Goal: Information Seeking & Learning: Learn about a topic

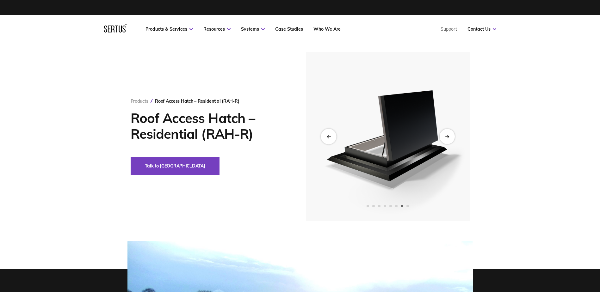
click at [331, 137] on div "Previous slide" at bounding box center [328, 136] width 15 height 15
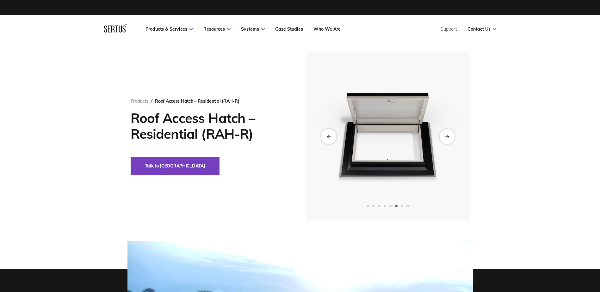
click at [331, 136] on icon "Previous slide" at bounding box center [328, 136] width 4 height 3
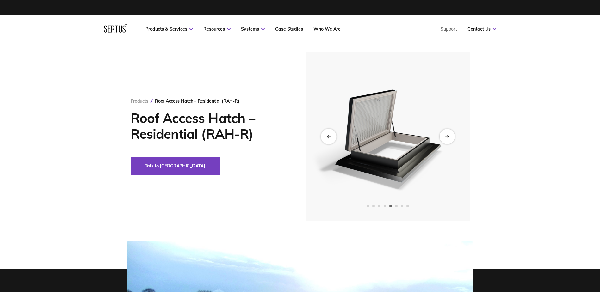
click at [331, 136] on icon "Previous slide" at bounding box center [328, 136] width 4 height 3
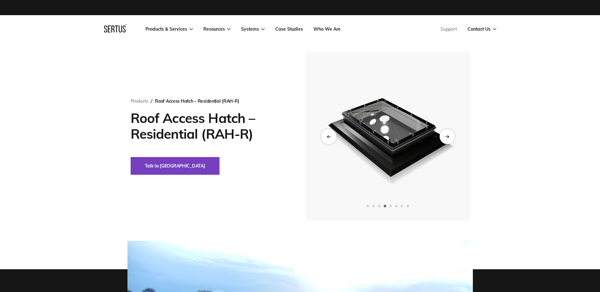
click at [331, 136] on icon "Previous slide" at bounding box center [328, 136] width 4 height 3
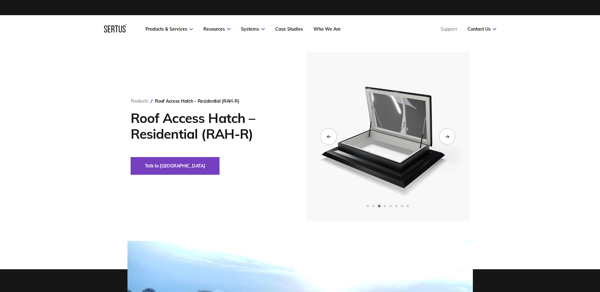
click at [331, 137] on icon "Previous slide" at bounding box center [328, 136] width 4 height 3
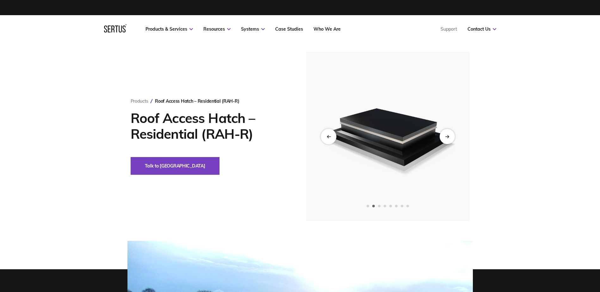
click at [331, 137] on icon "Previous slide" at bounding box center [328, 136] width 4 height 3
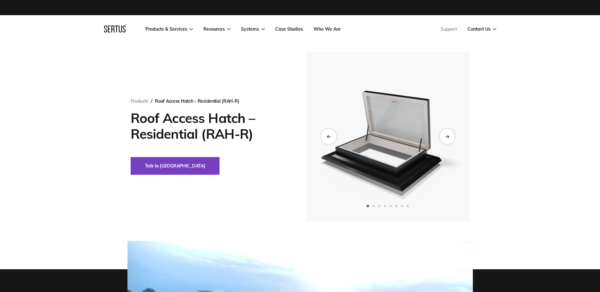
click at [331, 137] on icon "Previous slide" at bounding box center [328, 136] width 4 height 3
click at [450, 136] on div "Next slide" at bounding box center [446, 136] width 15 height 15
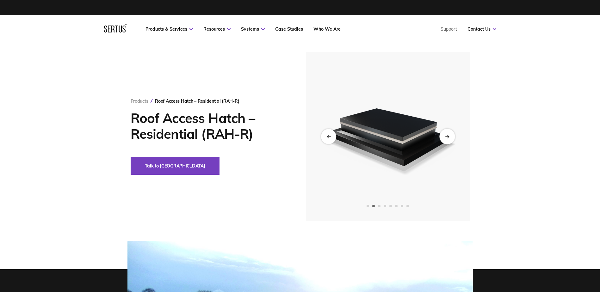
click at [450, 136] on div "Next slide" at bounding box center [446, 136] width 15 height 15
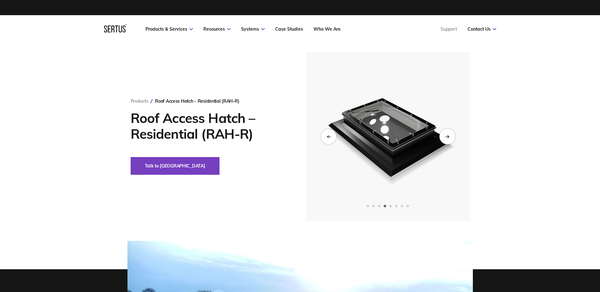
click at [450, 136] on div "Next slide" at bounding box center [446, 136] width 15 height 15
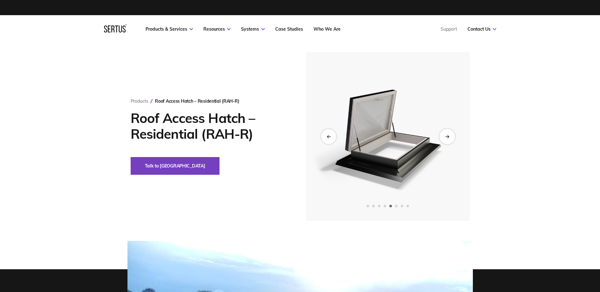
click at [449, 137] on div "Next slide" at bounding box center [446, 136] width 15 height 15
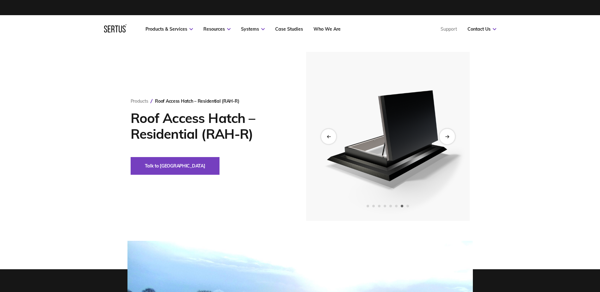
click at [449, 137] on div "Next slide" at bounding box center [446, 136] width 15 height 15
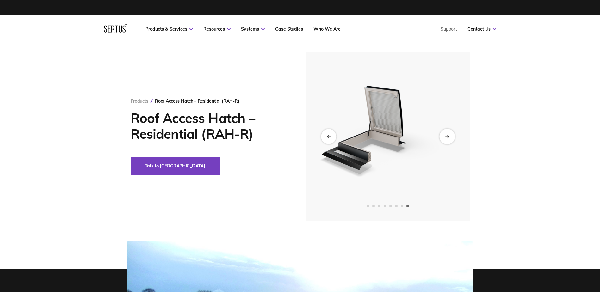
click at [449, 137] on div "Next slide" at bounding box center [446, 136] width 15 height 15
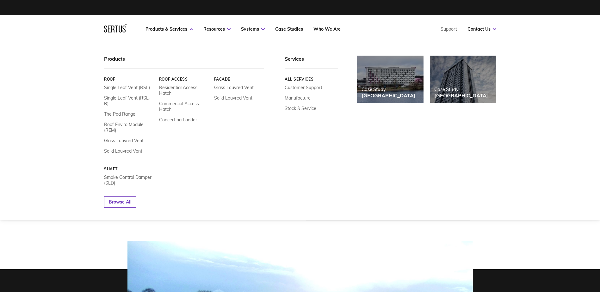
click at [403, 86] on img at bounding box center [390, 79] width 73 height 52
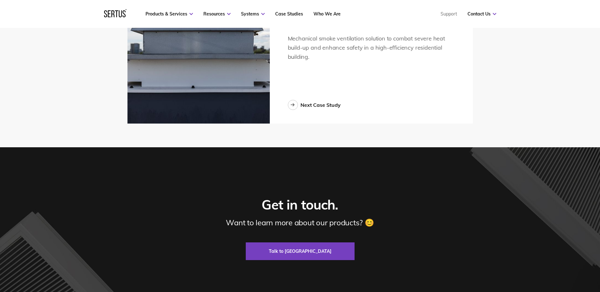
scroll to position [1487, 0]
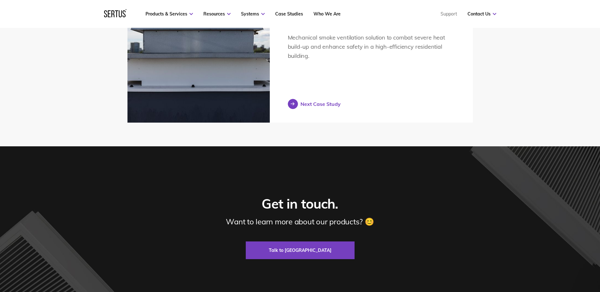
click at [294, 108] on div at bounding box center [293, 104] width 10 height 10
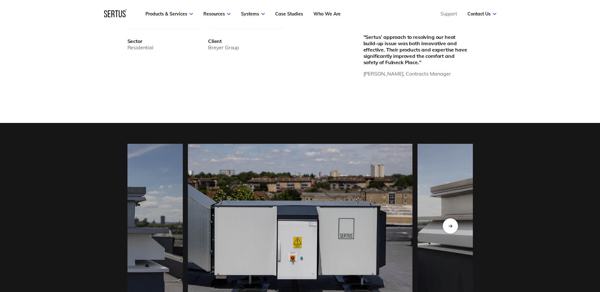
scroll to position [633, 0]
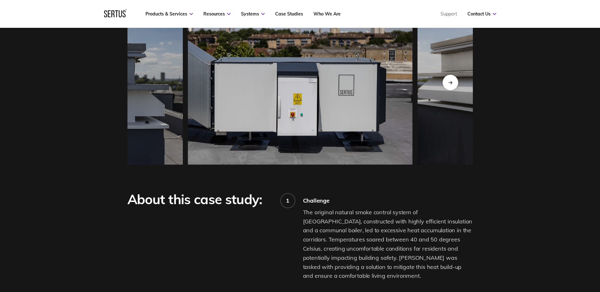
click at [455, 85] on div "Next slide" at bounding box center [449, 82] width 15 height 15
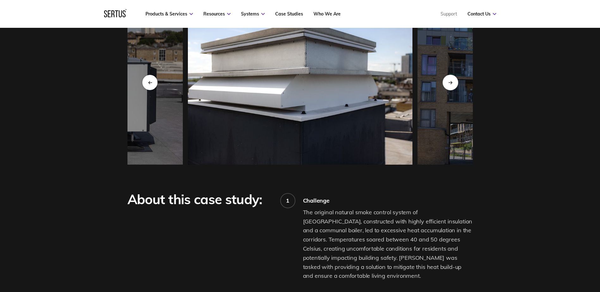
click at [452, 85] on div "Next slide" at bounding box center [449, 82] width 15 height 15
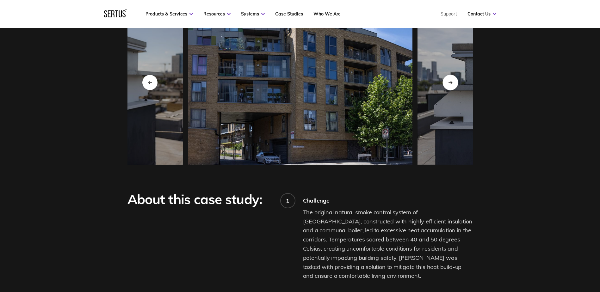
click at [452, 84] on icon "Next slide" at bounding box center [450, 82] width 4 height 3
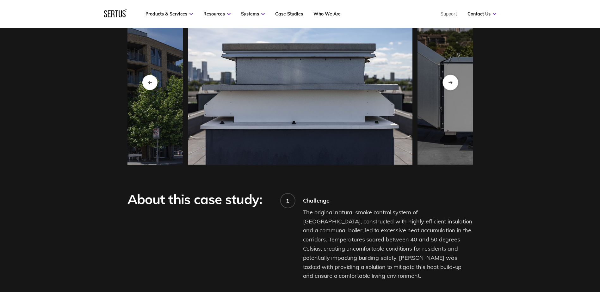
click at [452, 84] on icon "Next slide" at bounding box center [450, 82] width 4 height 3
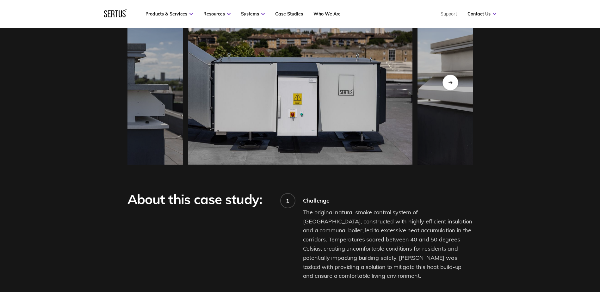
click at [452, 84] on icon "Next slide" at bounding box center [450, 82] width 4 height 3
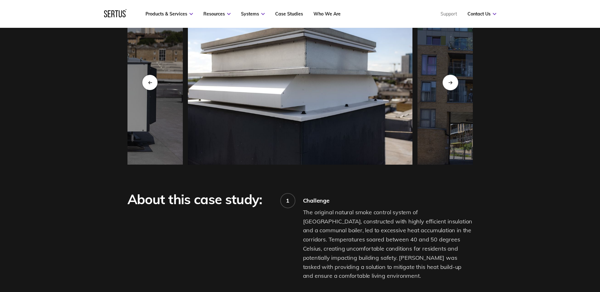
click at [452, 84] on icon "Next slide" at bounding box center [450, 82] width 4 height 3
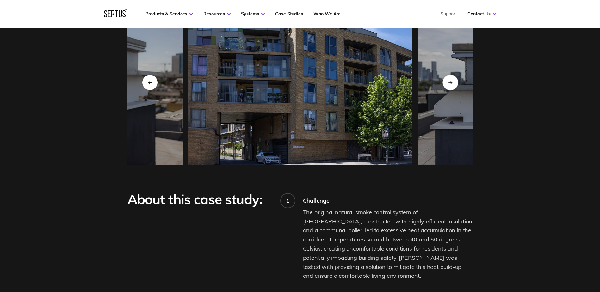
click at [452, 84] on icon "Next slide" at bounding box center [450, 82] width 4 height 3
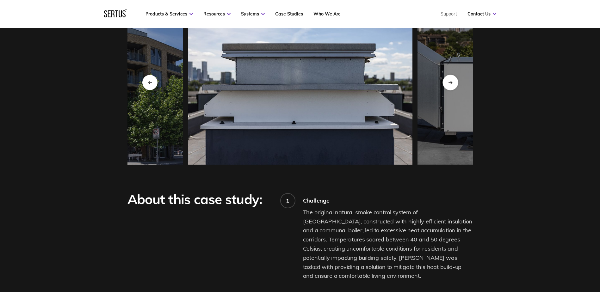
click at [452, 84] on icon "Next slide" at bounding box center [450, 82] width 4 height 3
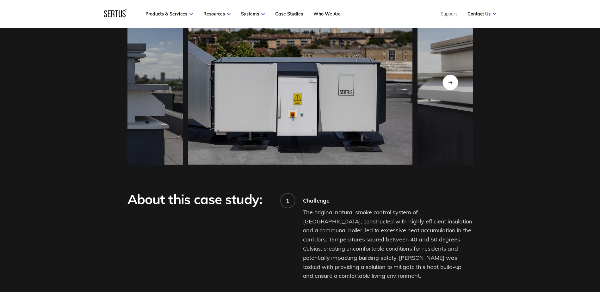
click at [452, 84] on icon "Next slide" at bounding box center [450, 82] width 4 height 3
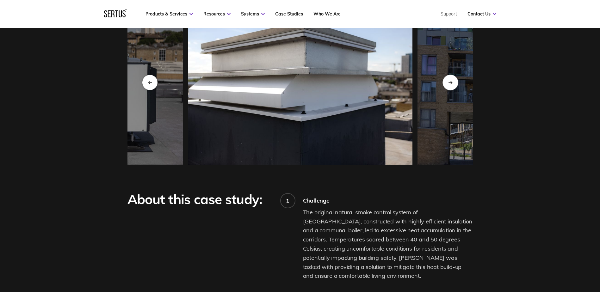
click at [452, 84] on icon "Next slide" at bounding box center [450, 82] width 4 height 3
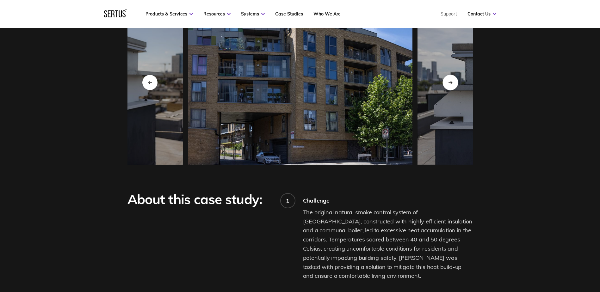
click at [452, 84] on icon "Next slide" at bounding box center [450, 82] width 4 height 3
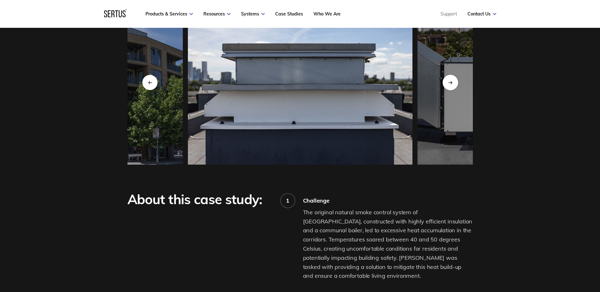
click at [452, 84] on icon "Next slide" at bounding box center [450, 82] width 4 height 3
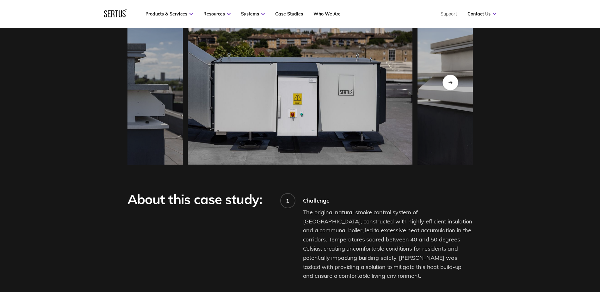
click at [452, 84] on icon "Next slide" at bounding box center [450, 82] width 4 height 3
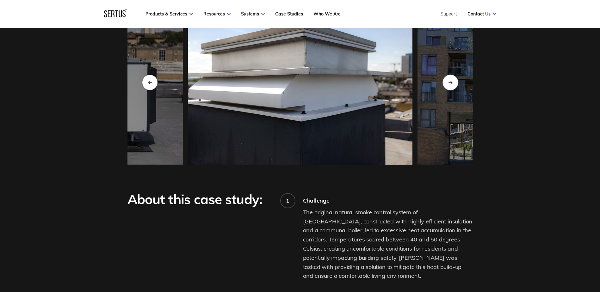
click at [452, 84] on icon "Next slide" at bounding box center [450, 82] width 4 height 3
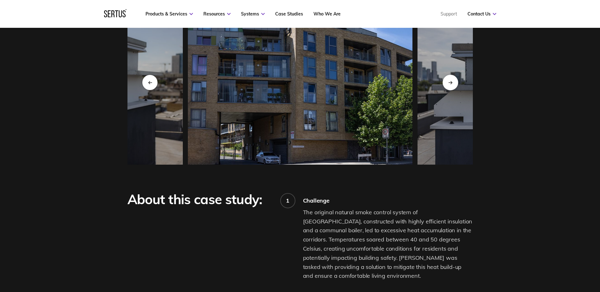
click at [452, 84] on icon "Next slide" at bounding box center [450, 82] width 4 height 3
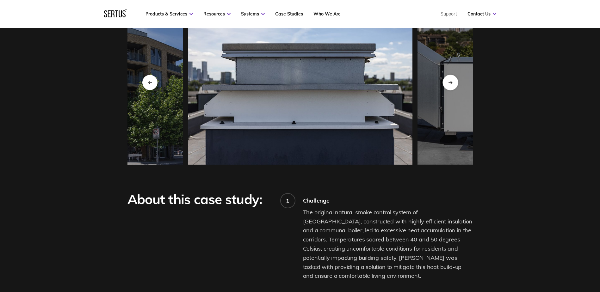
click at [452, 84] on icon "Next slide" at bounding box center [450, 82] width 4 height 3
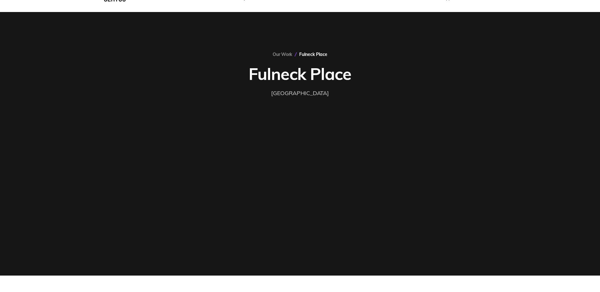
scroll to position [0, 0]
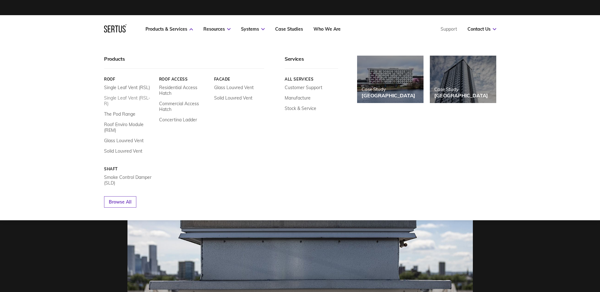
click at [137, 101] on link "Single Leaf Vent (RSL-R)" at bounding box center [129, 100] width 50 height 11
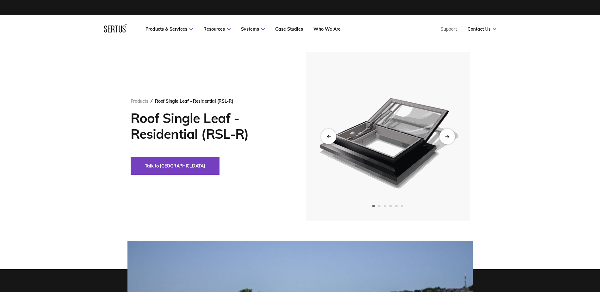
click at [453, 133] on div "Next slide" at bounding box center [446, 136] width 15 height 15
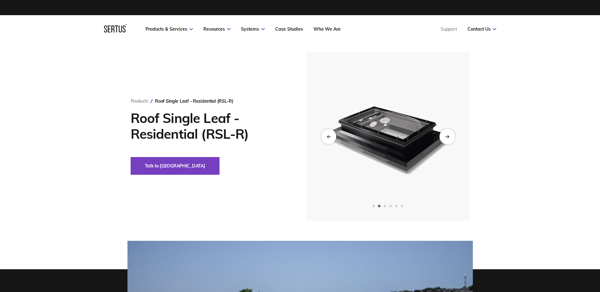
click at [453, 134] on div "Next slide" at bounding box center [446, 136] width 15 height 15
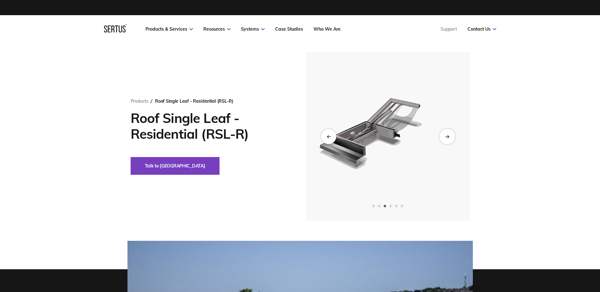
click at [453, 134] on div "Next slide" at bounding box center [446, 136] width 15 height 15
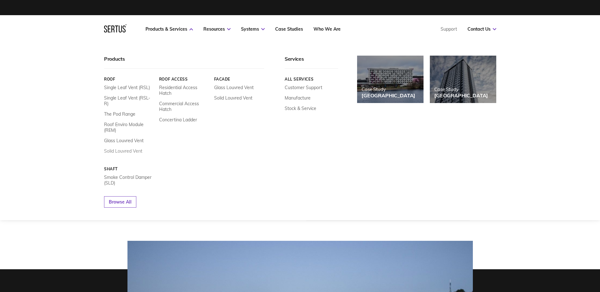
click at [136, 148] on link "Solid Louvred Vent" at bounding box center [123, 151] width 38 height 6
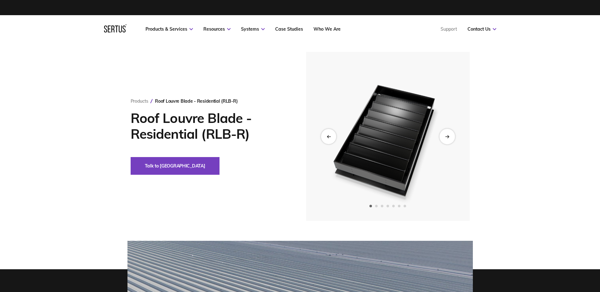
click at [448, 138] on icon "Next slide" at bounding box center [447, 136] width 4 height 3
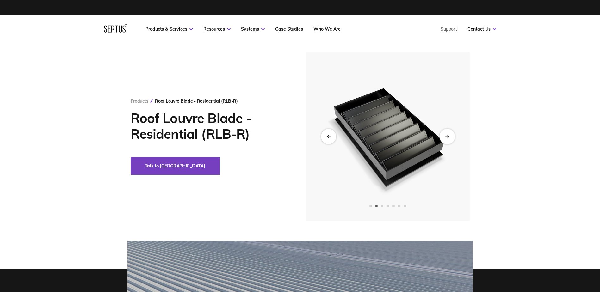
click at [448, 138] on icon "Next slide" at bounding box center [447, 136] width 4 height 3
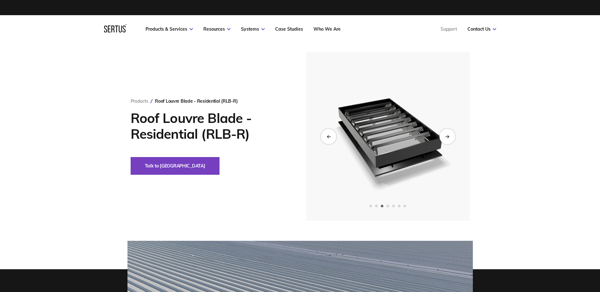
click at [448, 138] on icon "Next slide" at bounding box center [447, 136] width 4 height 3
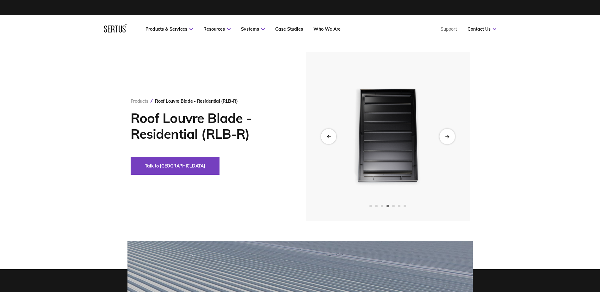
click at [448, 138] on icon "Next slide" at bounding box center [447, 136] width 4 height 3
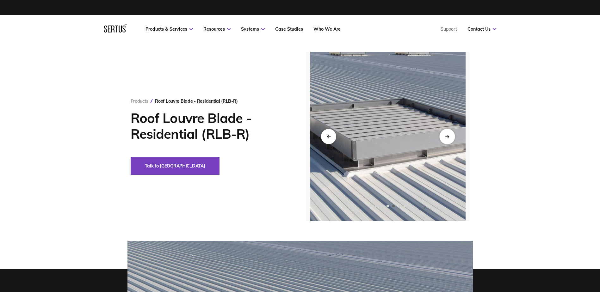
click at [448, 138] on icon "Next slide" at bounding box center [447, 136] width 4 height 3
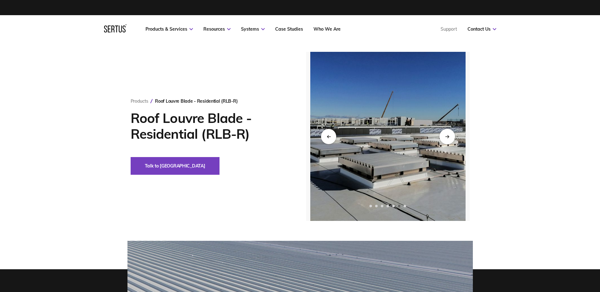
click at [441, 141] on div "Next slide" at bounding box center [446, 136] width 15 height 15
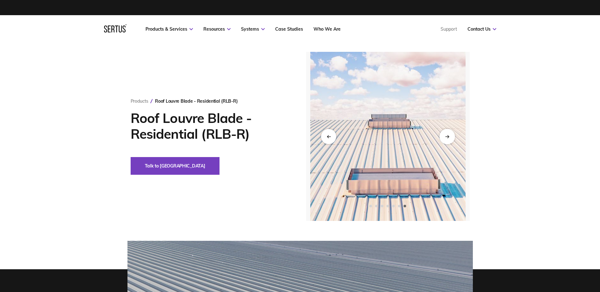
click at [442, 141] on div "Next slide" at bounding box center [446, 136] width 15 height 15
click at [445, 138] on div "Next slide" at bounding box center [446, 136] width 15 height 15
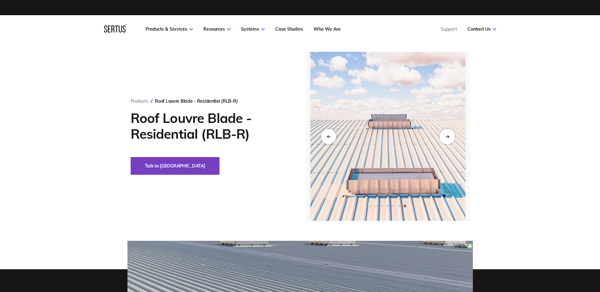
click at [444, 135] on div "Next slide" at bounding box center [446, 136] width 15 height 15
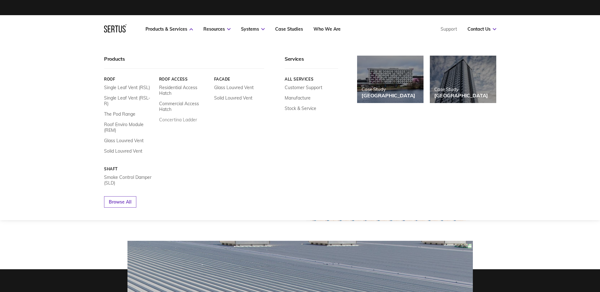
click at [179, 119] on link "Concertina Ladder" at bounding box center [178, 120] width 38 height 6
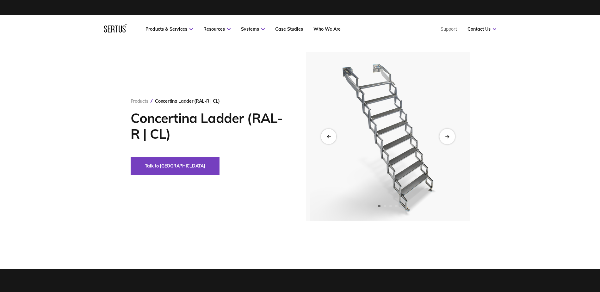
click at [448, 138] on icon "Next slide" at bounding box center [447, 136] width 4 height 3
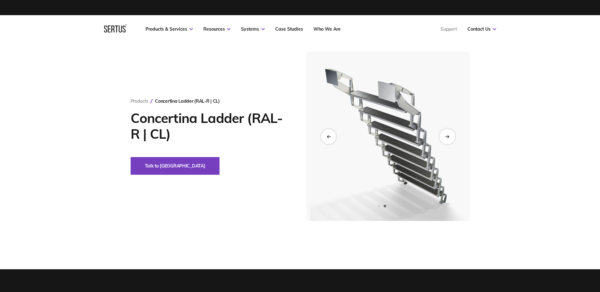
click at [448, 138] on icon "Next slide" at bounding box center [447, 136] width 4 height 3
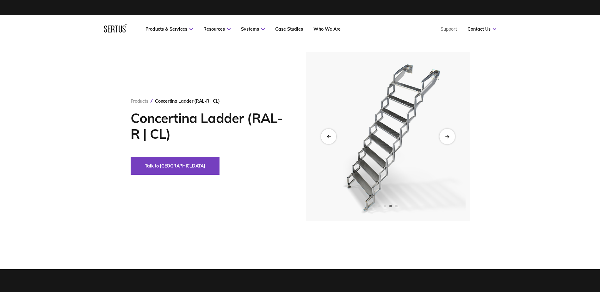
click at [448, 138] on icon "Next slide" at bounding box center [447, 136] width 4 height 3
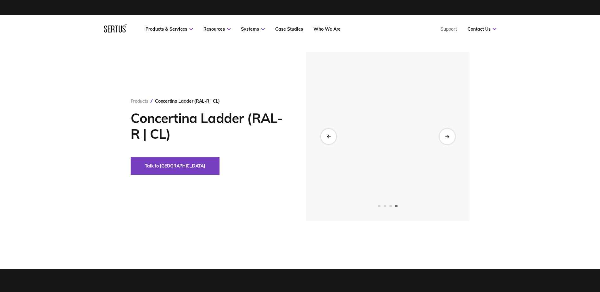
click at [448, 138] on icon "Next slide" at bounding box center [447, 136] width 4 height 3
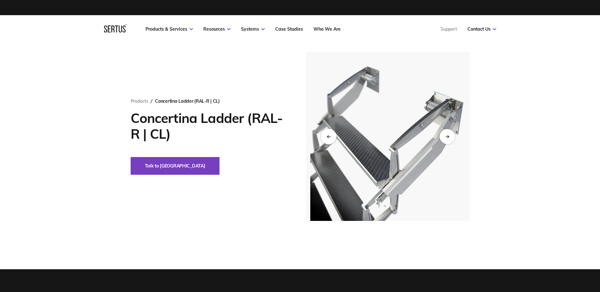
click at [330, 139] on div "Previous slide" at bounding box center [328, 136] width 15 height 15
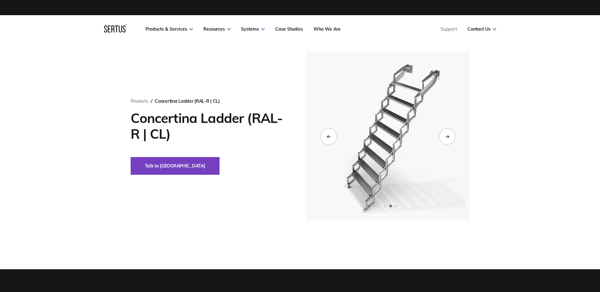
click at [330, 139] on div "Previous slide" at bounding box center [328, 136] width 15 height 15
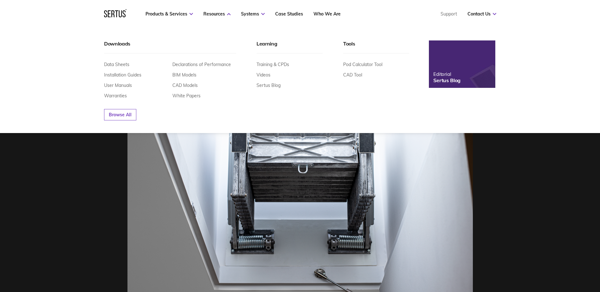
scroll to position [190, 0]
